Goal: Transaction & Acquisition: Purchase product/service

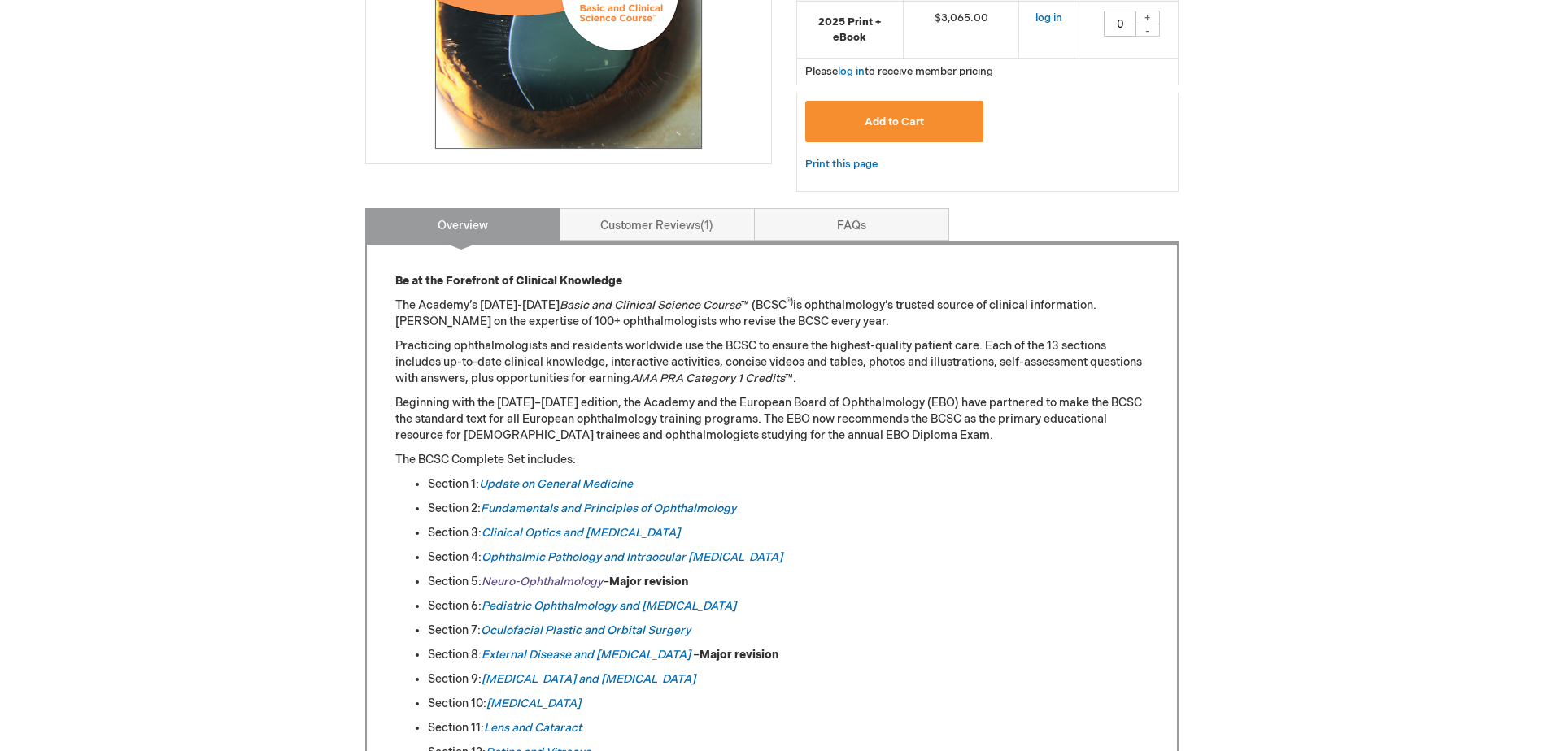
click at [550, 578] on em "Neuro-Ophthalmology" at bounding box center [541, 582] width 121 height 14
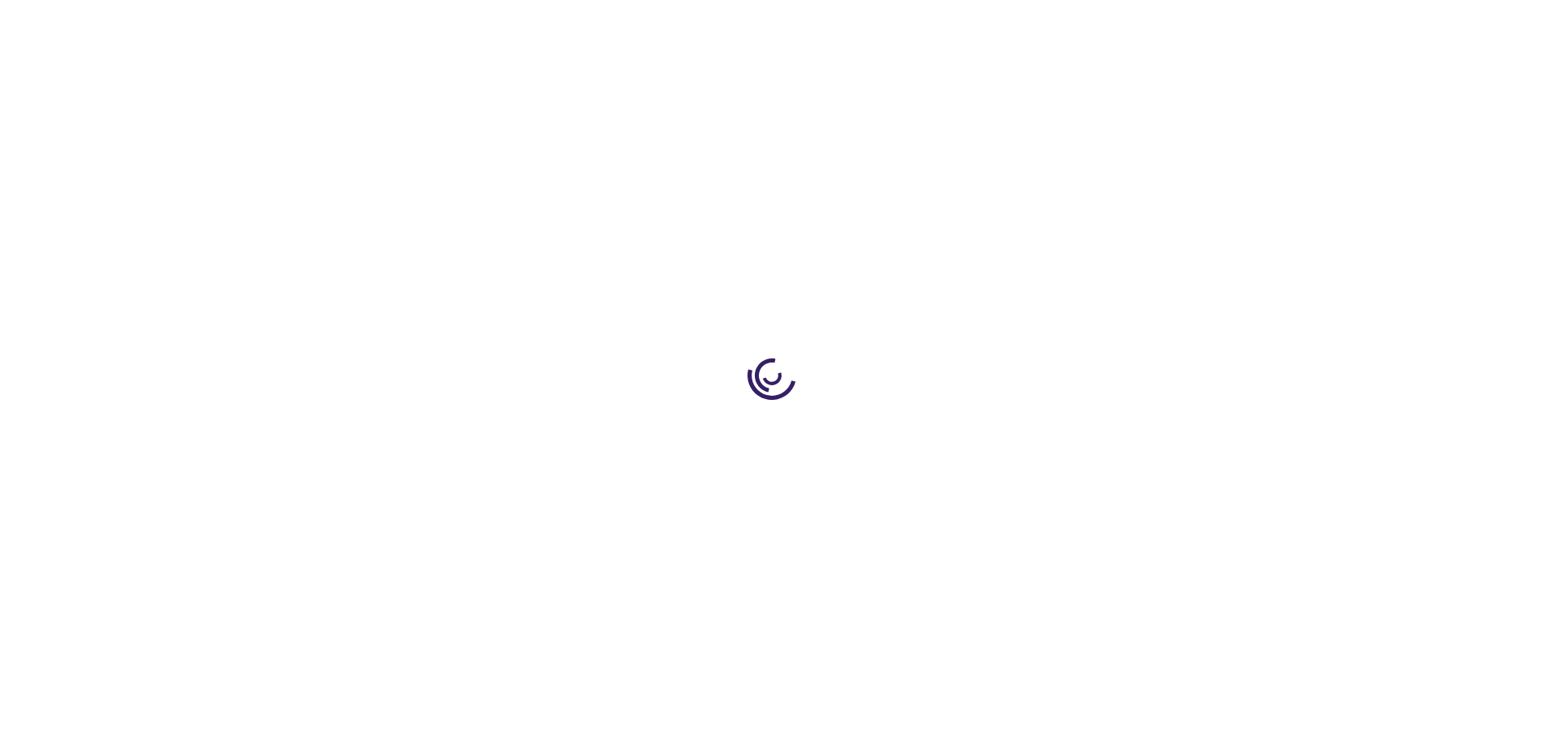
click at [242, 560] on div at bounding box center [771, 375] width 1543 height 751
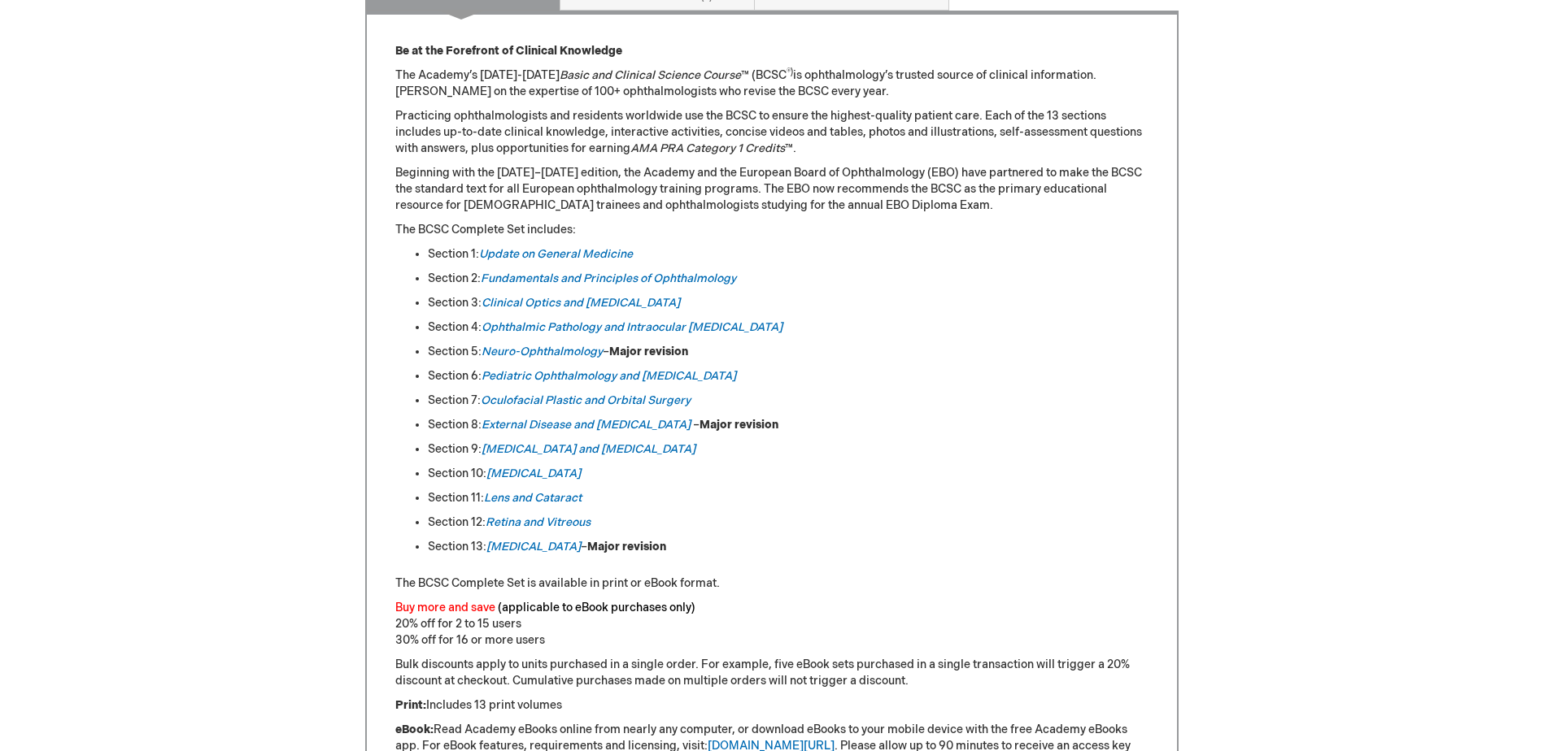
scroll to position [732, 0]
